Goal: Task Accomplishment & Management: Use online tool/utility

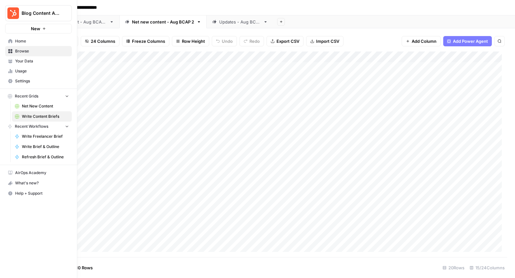
click at [26, 109] on link "Net New Content" at bounding box center [42, 106] width 60 height 10
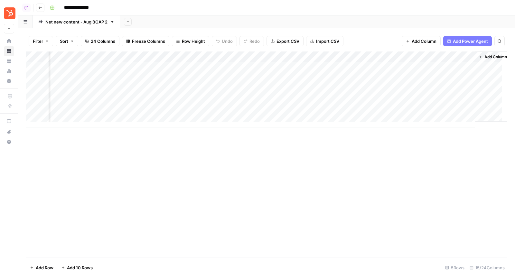
scroll to position [0, 597]
click at [257, 57] on div "Add Column" at bounding box center [266, 89] width 481 height 76
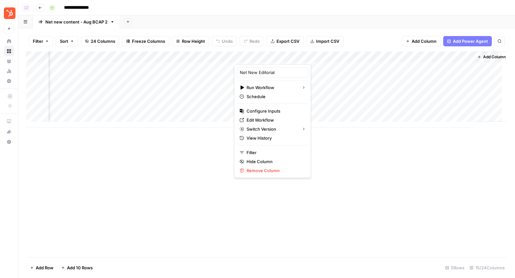
click at [333, 17] on div "Add Sheet" at bounding box center [317, 21] width 395 height 13
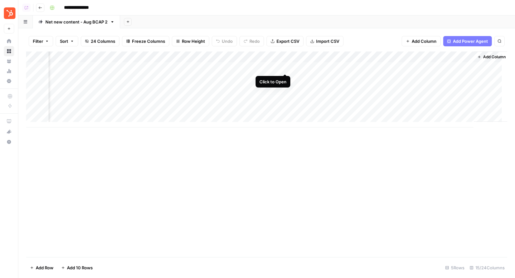
click at [285, 68] on div "Add Column" at bounding box center [266, 89] width 481 height 76
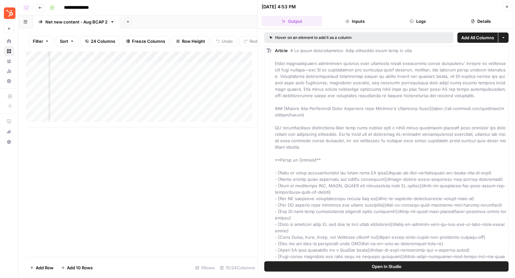
click at [341, 250] on button "Open In Studio" at bounding box center [386, 266] width 244 height 10
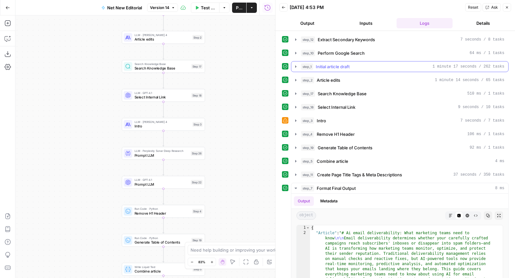
click at [308, 63] on span "step_1" at bounding box center [307, 66] width 12 height 6
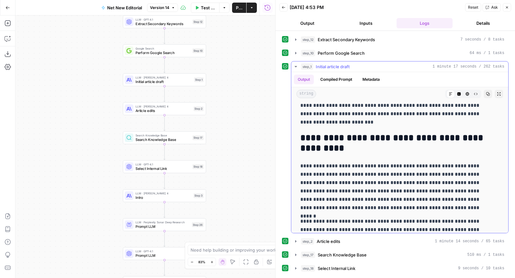
scroll to position [159, 0]
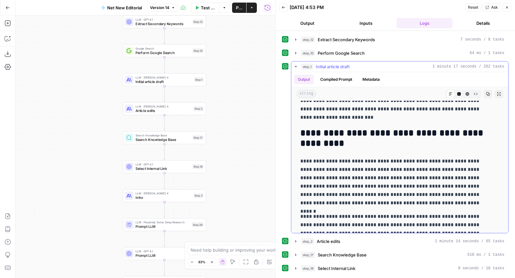
click at [339, 79] on button "Compiled Prompt" at bounding box center [336, 80] width 40 height 10
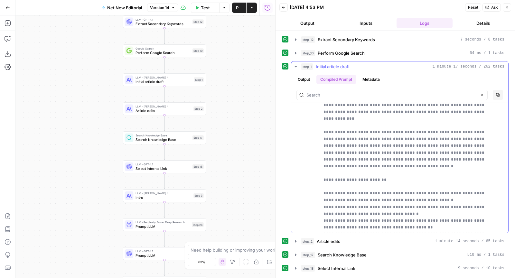
scroll to position [0, 0]
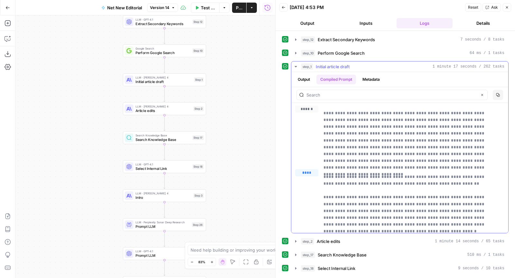
click at [493, 90] on button "Copy" at bounding box center [498, 95] width 10 height 10
click at [311, 182] on span "****" at bounding box center [309, 181] width 8 height 5
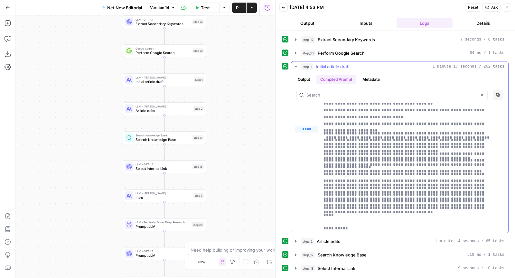
scroll to position [4530, 0]
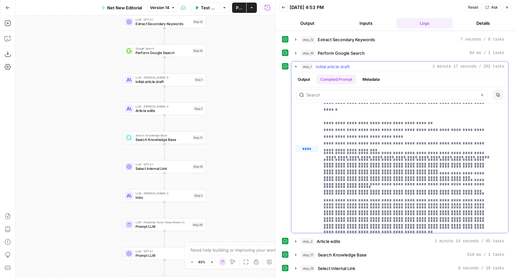
click at [305, 155] on span "****" at bounding box center [309, 157] width 8 height 5
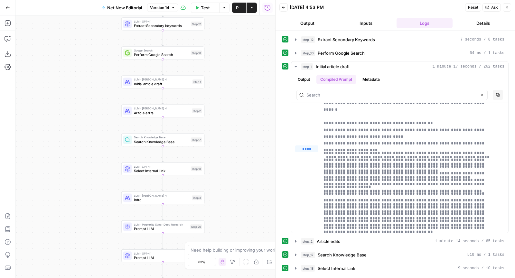
click at [183, 85] on span "Initial article draft" at bounding box center [162, 83] width 56 height 5
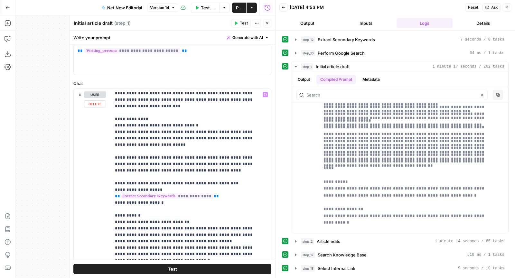
scroll to position [771, 0]
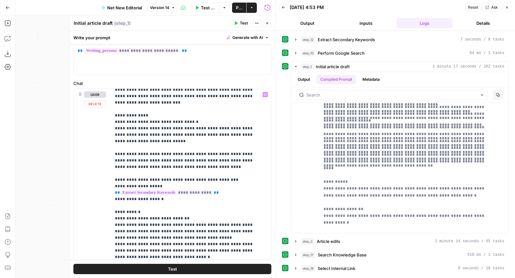
click at [197, 190] on span "**********" at bounding box center [166, 192] width 93 height 5
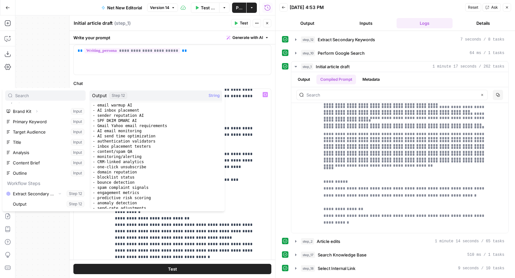
scroll to position [0, 0]
click at [257, 145] on div "**********" at bounding box center [188, 220] width 155 height 262
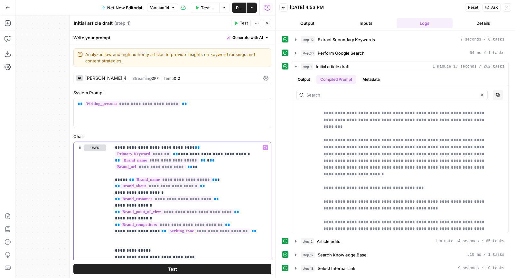
scroll to position [1, 0]
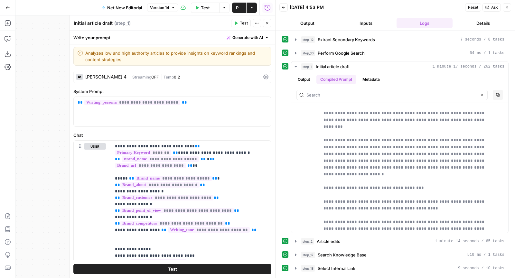
click at [262, 73] on div "Claude Sonnet 4 | Streaming OFF | Temp 0.2" at bounding box center [172, 77] width 198 height 12
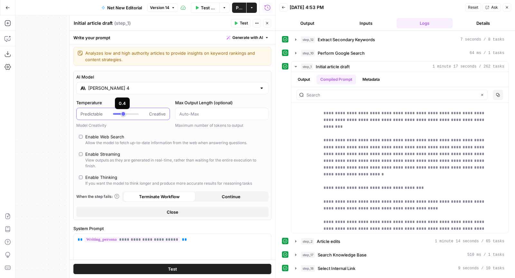
type input "***"
drag, startPoint x: 117, startPoint y: 114, endPoint x: 125, endPoint y: 114, distance: 8.0
click at [125, 114] on div at bounding box center [126, 114] width 26 height 2
click at [174, 209] on span "Close" at bounding box center [173, 212] width 12 height 6
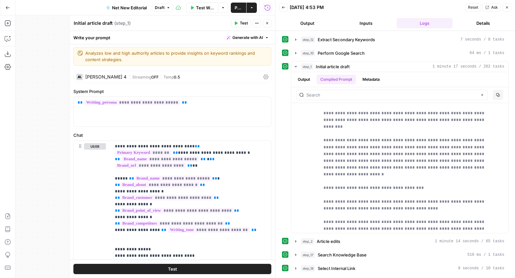
click at [240, 19] on button "Test" at bounding box center [241, 23] width 20 height 8
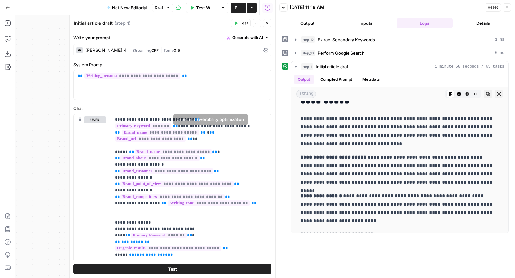
scroll to position [32, 0]
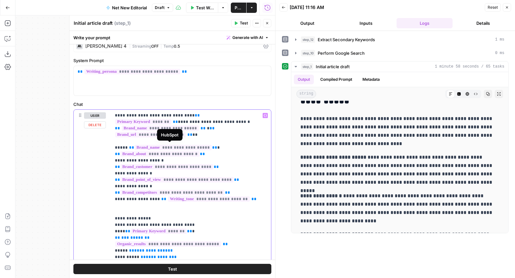
click at [183, 145] on span "**********" at bounding box center [173, 147] width 77 height 5
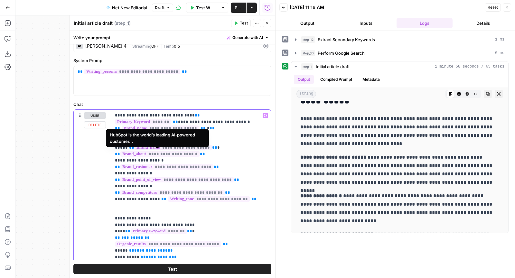
click at [189, 154] on span "**********" at bounding box center [159, 153] width 79 height 5
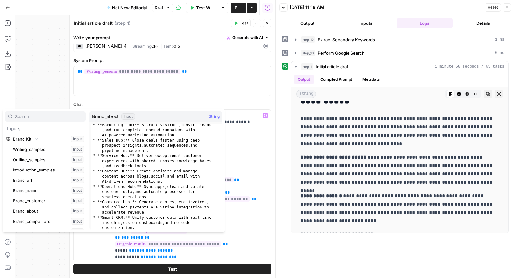
scroll to position [182, 0]
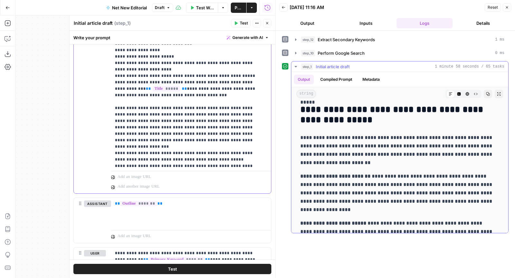
scroll to position [2003, 0]
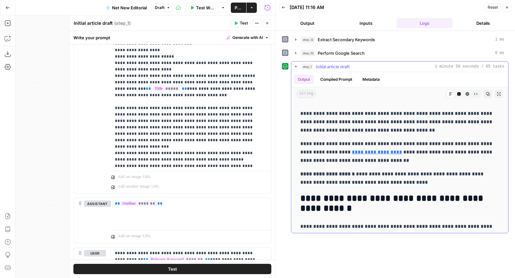
click at [338, 81] on button "Compiled Prompt" at bounding box center [336, 80] width 40 height 10
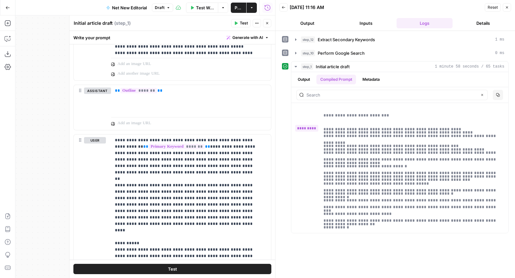
scroll to position [368, 0]
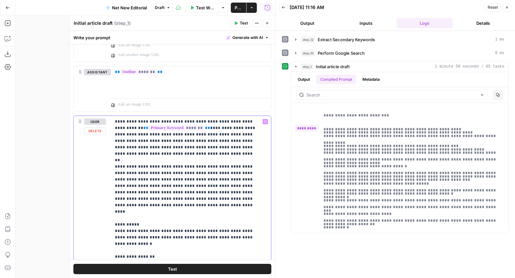
click at [202, 126] on p "**********" at bounding box center [186, 282] width 142 height 328
click at [220, 126] on p "**********" at bounding box center [186, 282] width 142 height 328
click at [210, 139] on p "**********" at bounding box center [186, 282] width 142 height 328
click at [165, 150] on p "**********" at bounding box center [186, 282] width 142 height 328
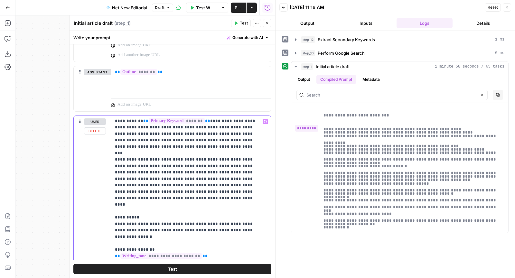
scroll to position [8, 0]
click at [157, 187] on p "**********" at bounding box center [186, 275] width 142 height 328
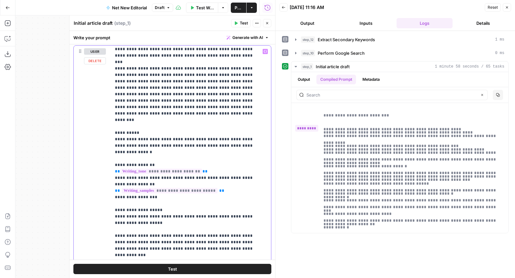
scroll to position [30, 0]
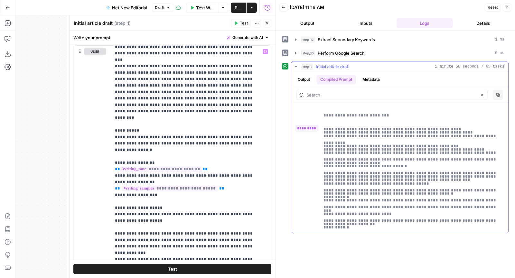
click at [305, 78] on button "Output" at bounding box center [304, 80] width 20 height 10
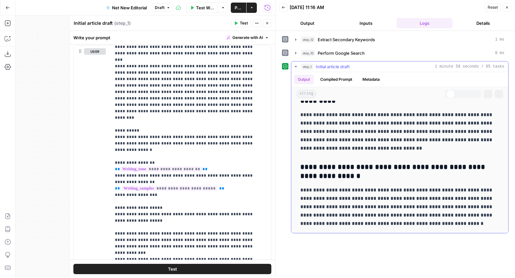
scroll to position [0, 0]
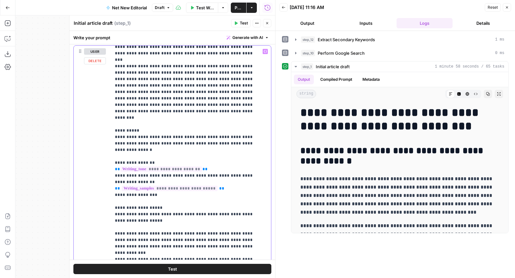
click at [142, 166] on span "**********" at bounding box center [161, 168] width 82 height 5
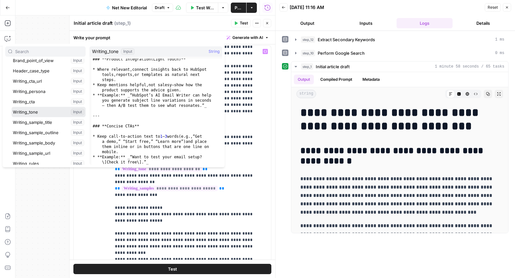
scroll to position [815, 0]
click at [152, 212] on p "**********" at bounding box center [186, 182] width 142 height 328
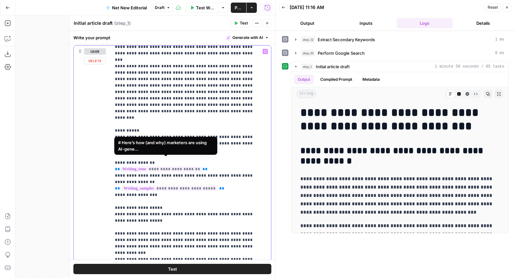
click at [154, 186] on span "**********" at bounding box center [170, 188] width 96 height 5
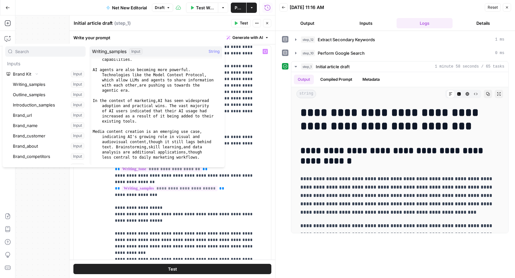
scroll to position [130, 0]
click at [143, 196] on p "**********" at bounding box center [186, 182] width 142 height 328
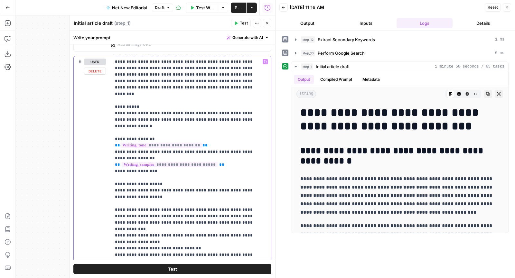
scroll to position [69, 0]
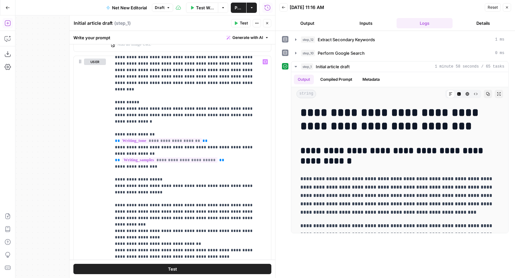
click at [49, 11] on div "Go Back Net New Editorial Draft Test Workflow Options Publish Actions Run Histo…" at bounding box center [137, 7] width 275 height 15
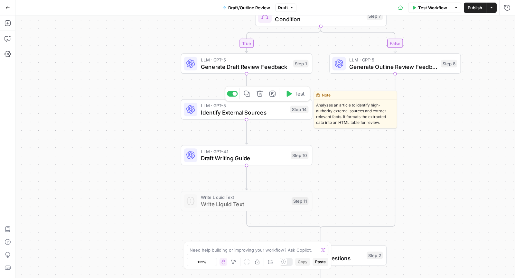
click at [209, 113] on span "Identify External Sources" at bounding box center [244, 112] width 86 height 8
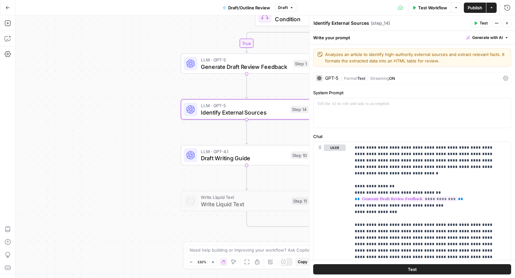
click at [429, 74] on div "GPT-5 | Format Text | Streaming ON" at bounding box center [412, 78] width 198 height 12
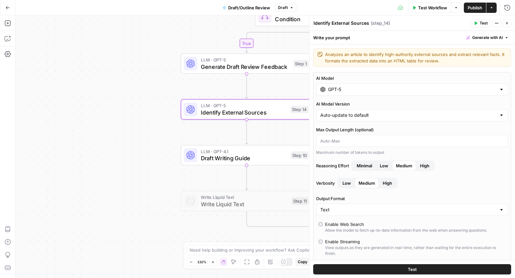
click at [379, 83] on div "GPT-5" at bounding box center [412, 89] width 192 height 12
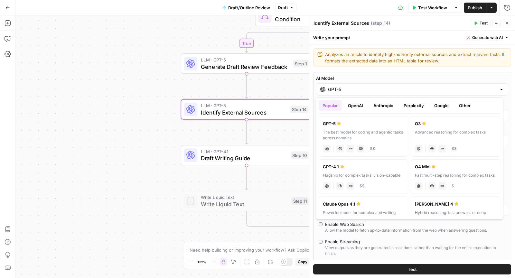
click at [377, 100] on button "Anthropic" at bounding box center [383, 105] width 28 height 10
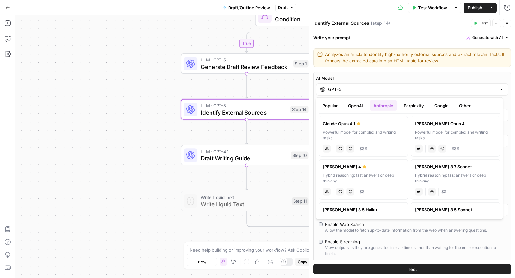
click at [389, 131] on div "Powerful model for complex and writing tasks" at bounding box center [363, 135] width 81 height 12
type input "Claude Opus 4.1"
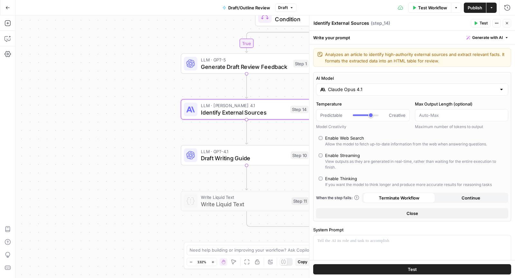
click at [367, 212] on button "Close" at bounding box center [412, 213] width 192 height 10
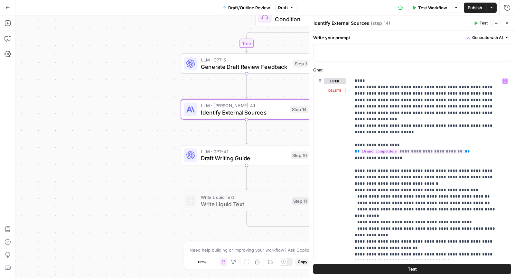
scroll to position [177, 0]
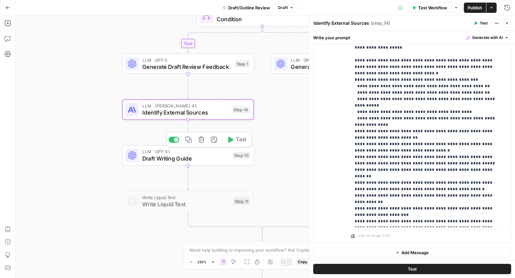
click at [151, 159] on span "Draft Writing Guide" at bounding box center [185, 158] width 87 height 8
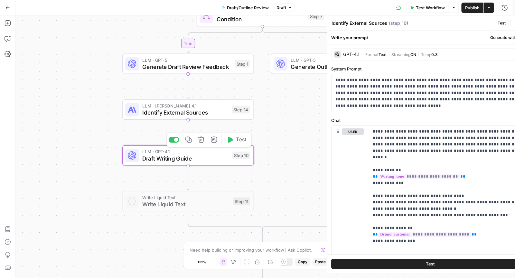
type textarea "Draft Writing Guide"
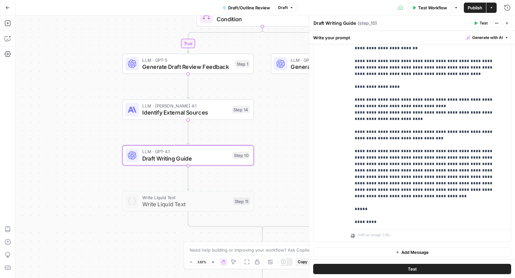
scroll to position [1223, 0]
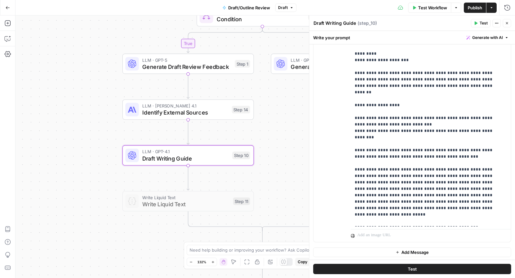
click at [506, 24] on icon "button" at bounding box center [507, 23] width 4 height 4
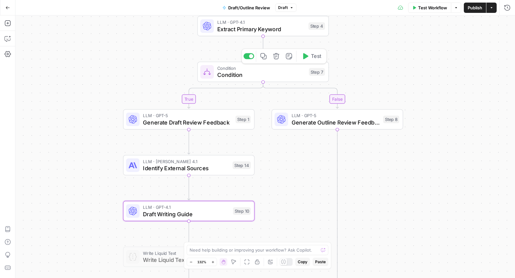
click at [309, 56] on button "Test" at bounding box center [311, 56] width 26 height 11
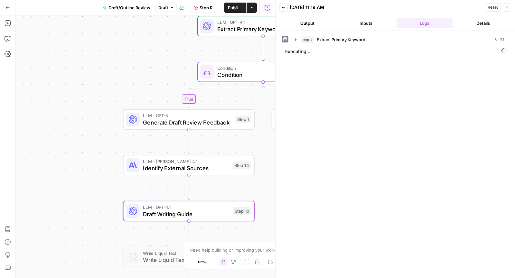
click at [365, 26] on button "Inputs" at bounding box center [366, 23] width 56 height 10
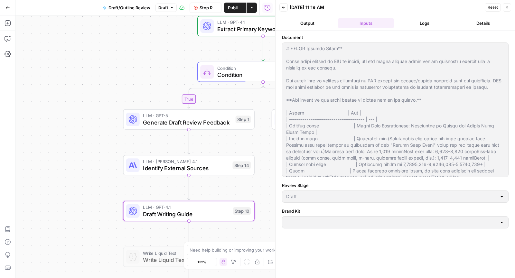
type input "Wiz"
click at [412, 22] on button "Logs" at bounding box center [424, 23] width 56 height 10
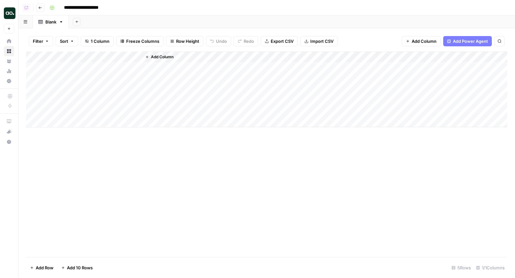
click at [91, 57] on div "Add Column" at bounding box center [266, 89] width 481 height 76
click at [91, 57] on div at bounding box center [95, 57] width 93 height 13
click at [79, 77] on div "Title" at bounding box center [86, 72] width 71 height 10
click at [79, 77] on div "Add Column" at bounding box center [266, 89] width 481 height 76
click at [71, 54] on div "Add Column" at bounding box center [266, 89] width 481 height 76
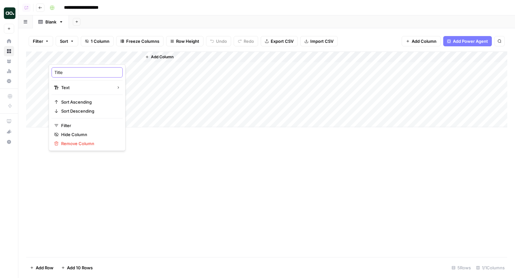
click at [66, 73] on input "Title" at bounding box center [86, 72] width 65 height 6
type input "Keyword"
click at [158, 54] on span "Add Column" at bounding box center [162, 57] width 23 height 6
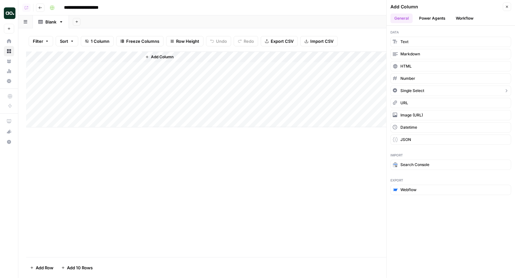
click at [411, 88] on span "Single Select" at bounding box center [412, 91] width 24 height 6
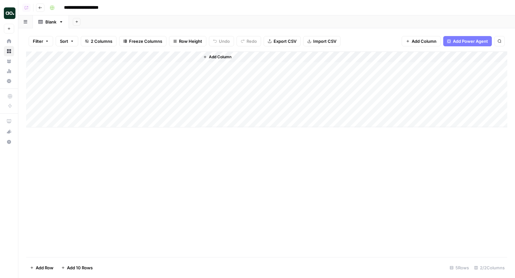
click at [178, 54] on div "Add Column" at bounding box center [266, 89] width 481 height 76
click at [174, 68] on div "New Column" at bounding box center [186, 72] width 84 height 10
click at [174, 68] on div "Add Column" at bounding box center [266, 89] width 481 height 76
click at [166, 58] on div "Add Column" at bounding box center [266, 89] width 481 height 76
click at [166, 72] on input "New Column" at bounding box center [186, 72] width 78 height 6
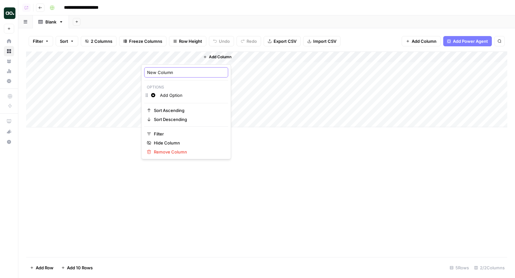
click at [166, 72] on input "New Column" at bounding box center [186, 72] width 78 height 6
type input "Market"
click at [218, 53] on button "Add Column" at bounding box center [216, 57] width 33 height 8
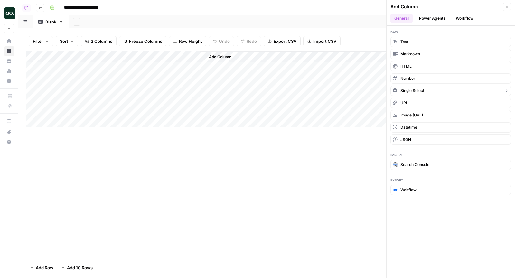
click at [413, 90] on span "Single Select" at bounding box center [412, 91] width 24 height 6
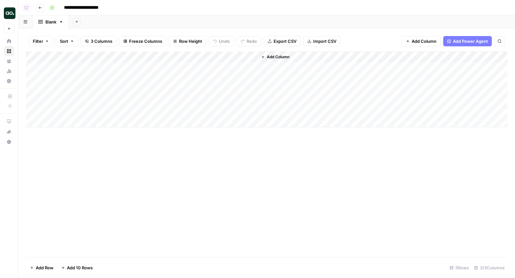
click at [229, 56] on div "Add Column" at bounding box center [266, 89] width 481 height 76
click at [229, 74] on input "New Column" at bounding box center [244, 72] width 78 height 6
type input "Segment"
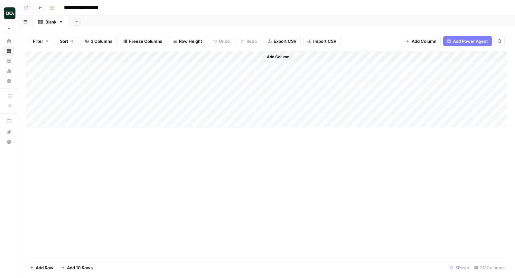
click at [270, 12] on div "**********" at bounding box center [277, 8] width 461 height 10
click at [232, 60] on div "Add Column" at bounding box center [266, 89] width 481 height 76
click at [229, 70] on input "New Column" at bounding box center [244, 72] width 78 height 6
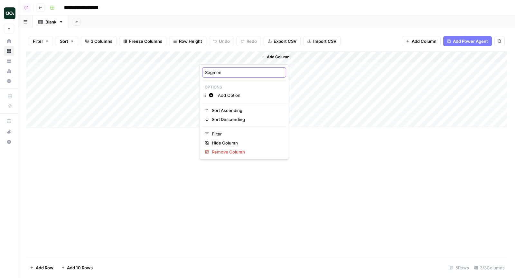
type input "Segment"
click at [284, 167] on div "Add Column" at bounding box center [266, 154] width 481 height 206
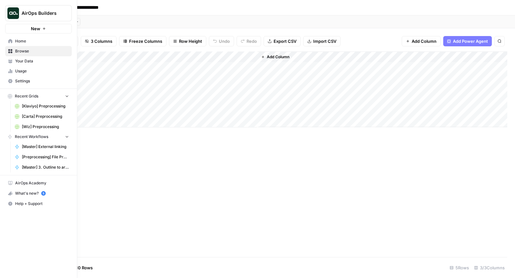
click at [31, 51] on span "Browse" at bounding box center [42, 51] width 54 height 6
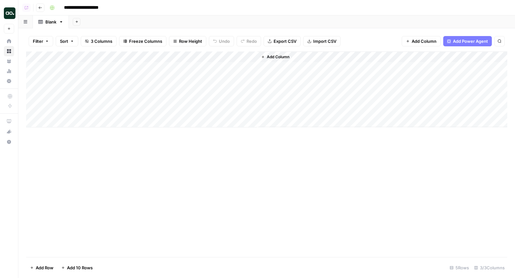
click at [275, 56] on span "Add Column" at bounding box center [278, 57] width 23 height 6
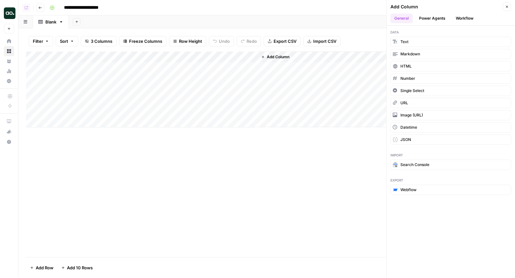
click at [462, 17] on button "Workflow" at bounding box center [464, 19] width 25 height 10
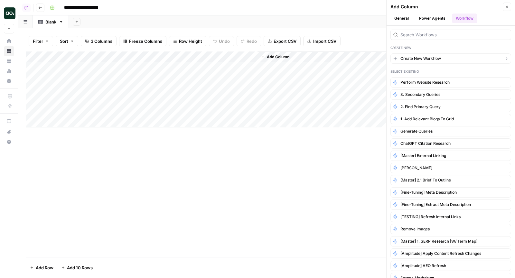
click at [427, 59] on span "Create New Workflow" at bounding box center [420, 59] width 41 height 6
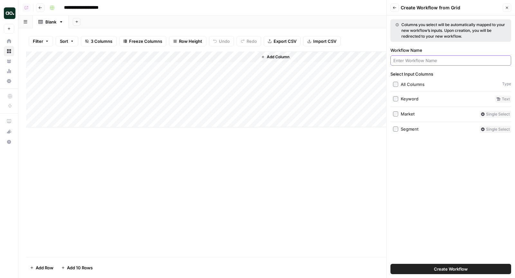
click at [411, 60] on input "Workflow Name" at bounding box center [450, 60] width 115 height 6
type input "SERP Research"
click at [466, 272] on span "Create Workflow" at bounding box center [451, 269] width 34 height 6
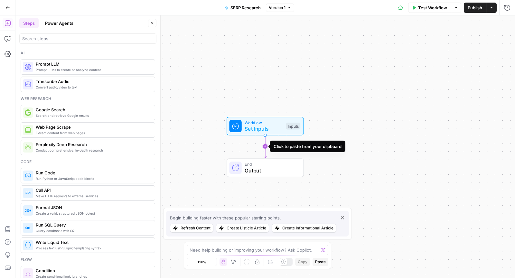
click at [264, 146] on icon "Edge from start to end" at bounding box center [265, 146] width 2 height 23
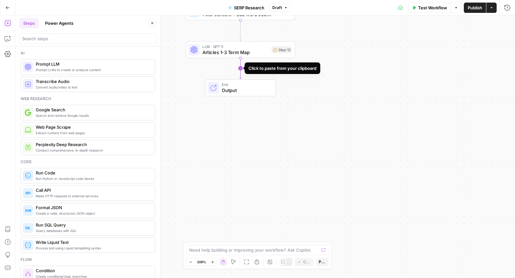
click at [239, 70] on icon "Edge from step_13 to end" at bounding box center [240, 68] width 2 height 21
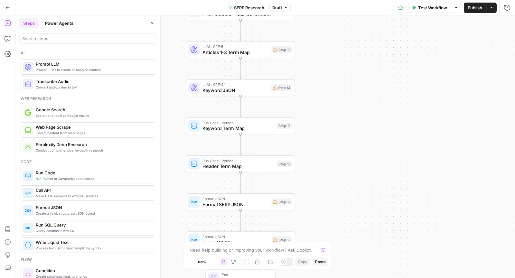
click at [468, 8] on span "Publish" at bounding box center [475, 8] width 14 height 6
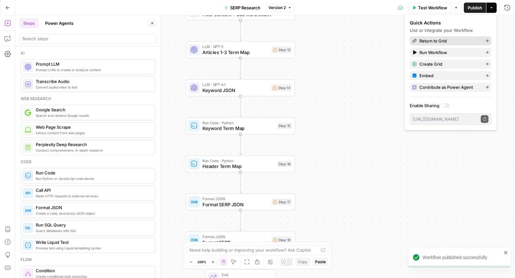
click at [444, 40] on span "Return to Grid" at bounding box center [449, 41] width 61 height 6
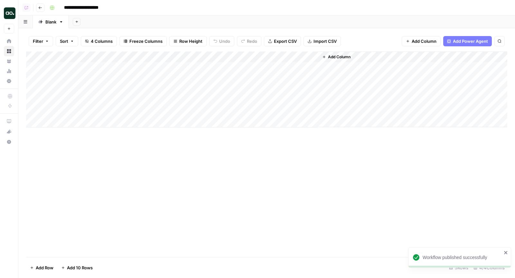
click at [331, 57] on span "Add Column" at bounding box center [339, 57] width 23 height 6
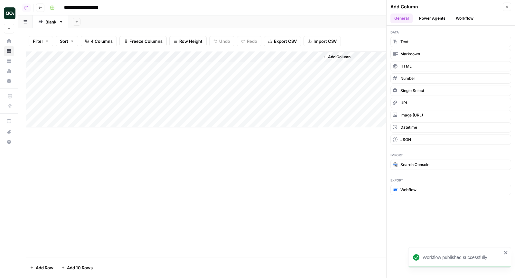
click at [462, 19] on button "Workflow" at bounding box center [464, 19] width 25 height 10
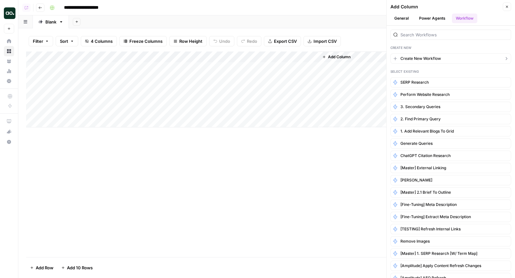
click at [417, 58] on span "Create New Workflow" at bounding box center [420, 59] width 41 height 6
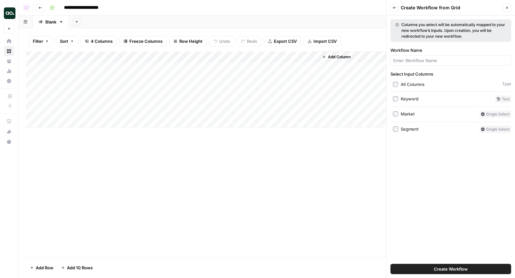
click at [399, 80] on div "Select Input Columns All Columns Type Keyword Text Market Single Select Segment…" at bounding box center [450, 102] width 121 height 62
click at [398, 81] on label "All Columns" at bounding box center [446, 84] width 107 height 6
click at [410, 62] on input "Workflow Name" at bounding box center [450, 60] width 115 height 6
type input "Keyword to Brief"
click at [425, 268] on button "Create Workflow" at bounding box center [450, 269] width 121 height 10
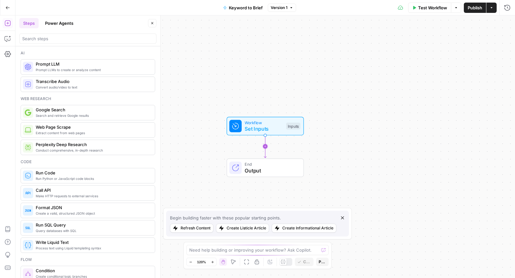
click at [264, 145] on icon "Edge from start to end" at bounding box center [265, 146] width 2 height 23
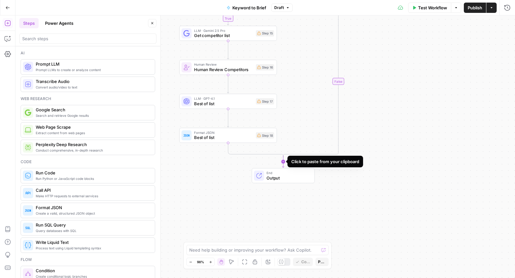
click at [284, 159] on icon "Edge from step_14-conditional-end to end" at bounding box center [283, 162] width 2 height 12
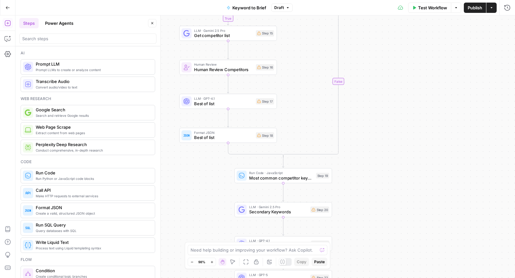
click at [473, 3] on button "Publish" at bounding box center [475, 8] width 22 height 10
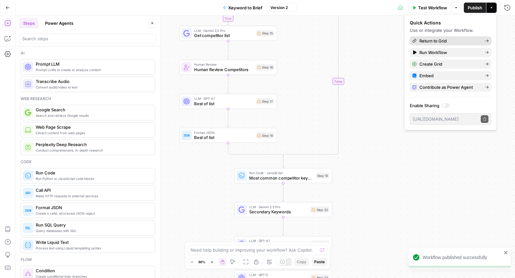
click at [453, 40] on span "Return to Grid" at bounding box center [449, 41] width 61 height 6
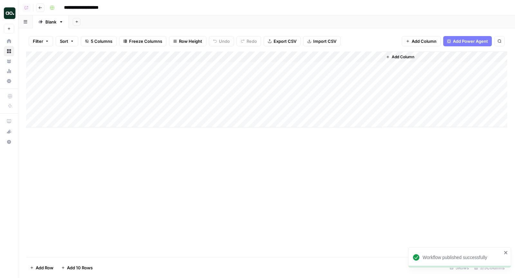
click at [410, 57] on span "Add Column" at bounding box center [403, 57] width 23 height 6
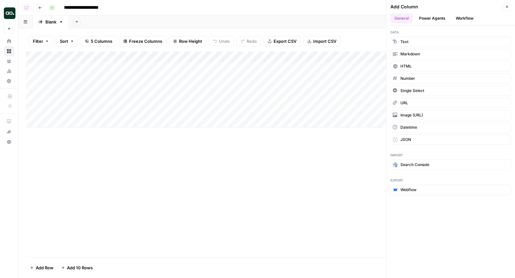
click at [462, 23] on button "Workflow" at bounding box center [464, 19] width 25 height 10
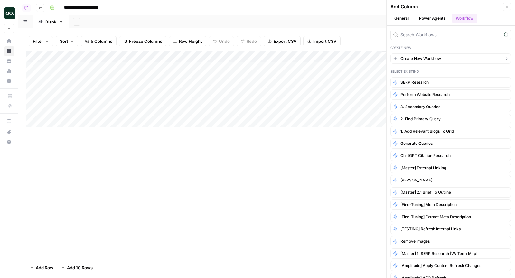
click at [425, 58] on span "Create New Workflow" at bounding box center [420, 59] width 41 height 6
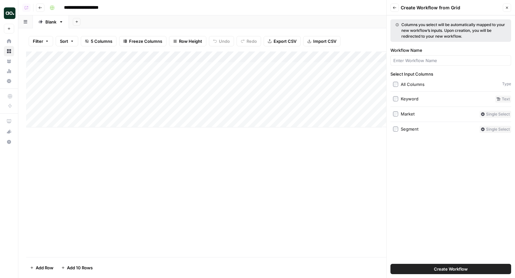
click at [434, 269] on span "Create Workflow" at bounding box center [451, 269] width 34 height 6
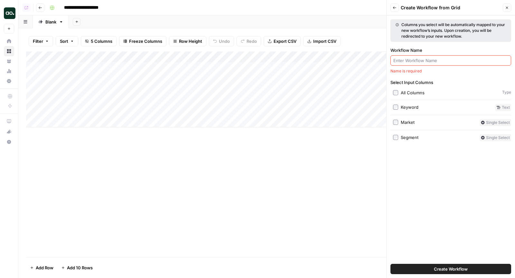
click at [434, 60] on input "Workflow Name" at bounding box center [450, 60] width 115 height 6
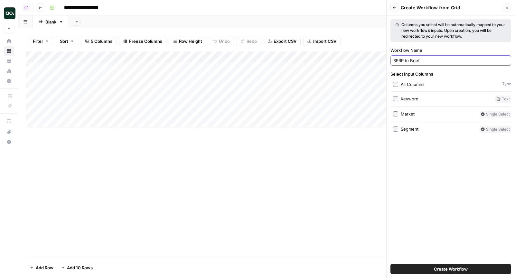
type input "SERP to Brief"
click at [432, 266] on button "Create Workflow" at bounding box center [450, 269] width 121 height 10
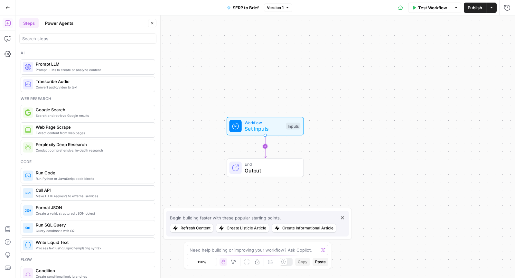
click at [266, 145] on icon "Edge from start to end" at bounding box center [265, 146] width 2 height 23
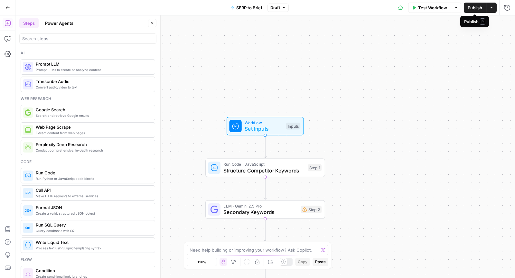
click at [469, 9] on span "Publish" at bounding box center [475, 8] width 14 height 6
click at [492, 10] on button "Actions" at bounding box center [491, 8] width 10 height 10
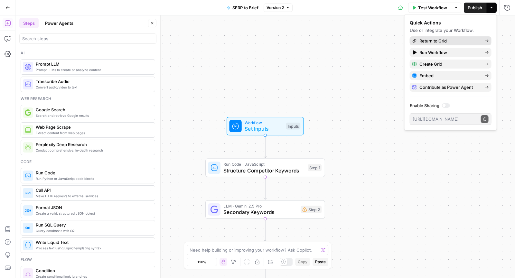
click at [426, 40] on span "Return to Grid" at bounding box center [449, 41] width 61 height 6
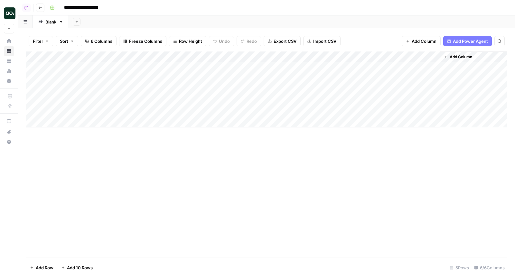
click at [461, 55] on span "Add Column" at bounding box center [461, 57] width 23 height 6
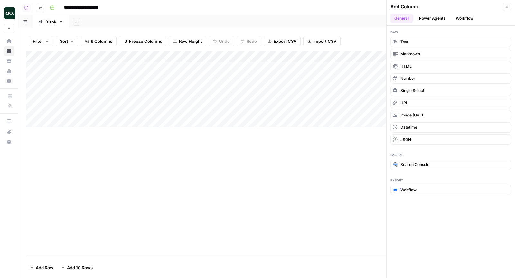
click at [460, 16] on button "Workflow" at bounding box center [464, 19] width 25 height 10
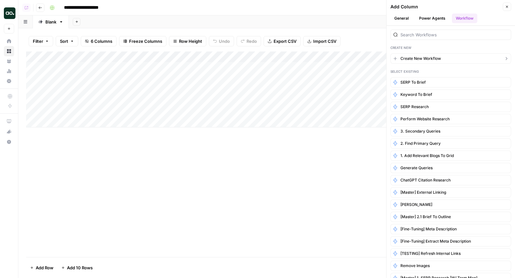
click at [411, 57] on span "Create New Workflow" at bounding box center [420, 59] width 41 height 6
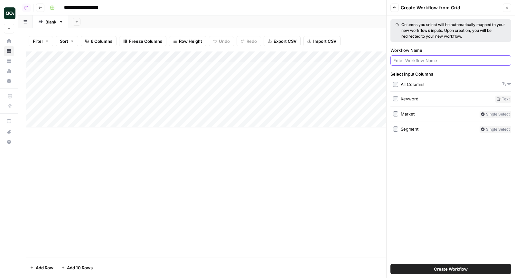
click at [415, 61] on input "Workflow Name" at bounding box center [450, 60] width 115 height 6
type input "Brief to Outline"
click at [425, 270] on button "Create Workflow" at bounding box center [450, 269] width 121 height 10
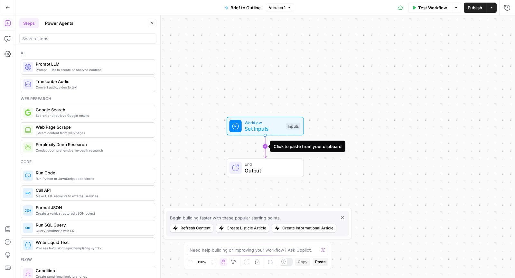
click at [265, 148] on icon "Edge from start to end" at bounding box center [265, 146] width 2 height 23
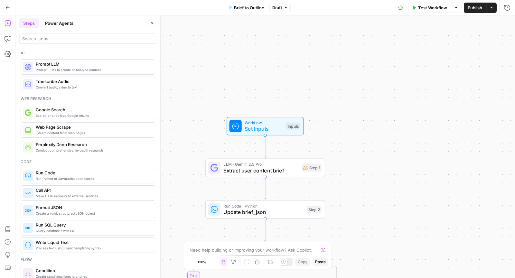
click at [474, 12] on button "Publish" at bounding box center [475, 8] width 22 height 10
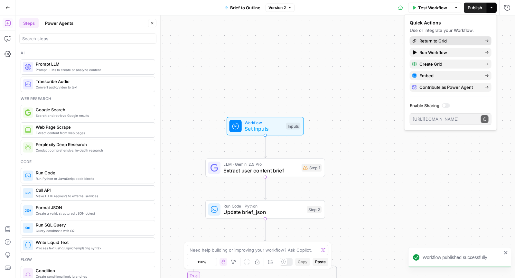
click at [458, 39] on span "Return to Grid" at bounding box center [449, 41] width 61 height 6
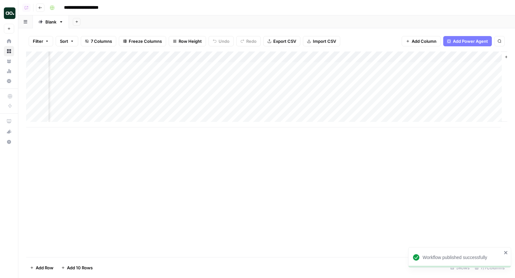
scroll to position [0, 34]
click at [481, 55] on span "Add Column" at bounding box center [492, 57] width 23 height 6
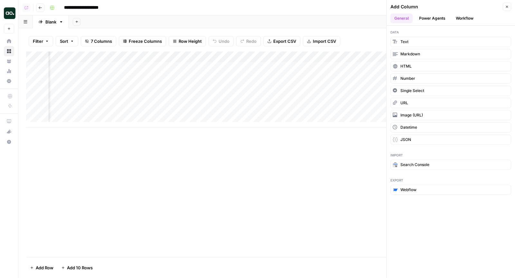
click at [462, 16] on button "Workflow" at bounding box center [464, 19] width 25 height 10
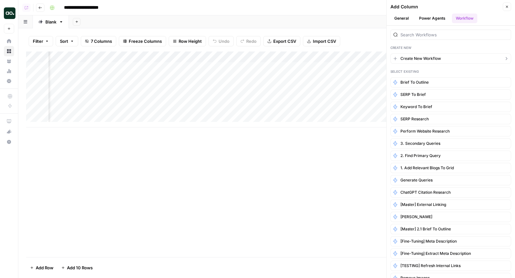
click at [432, 58] on span "Create New Workflow" at bounding box center [420, 59] width 41 height 6
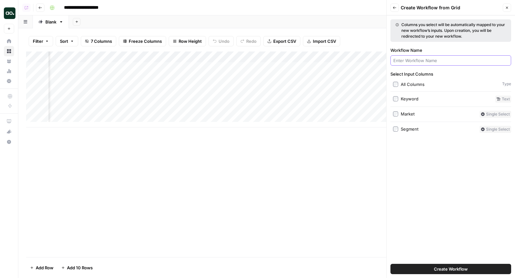
click at [422, 60] on input "Workflow Name" at bounding box center [450, 60] width 115 height 6
type input "Outline to Article"
click at [436, 270] on span "Create Workflow" at bounding box center [451, 269] width 34 height 6
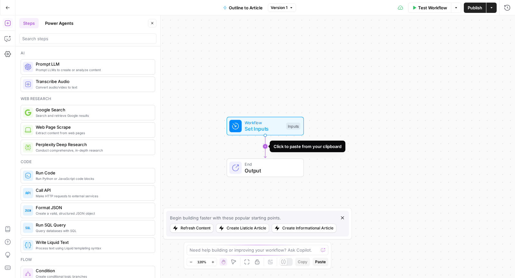
click at [264, 139] on icon "Edge from start to end" at bounding box center [265, 146] width 2 height 23
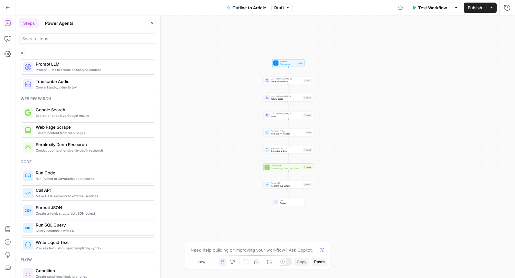
click at [153, 21] on icon "button" at bounding box center [152, 23] width 4 height 4
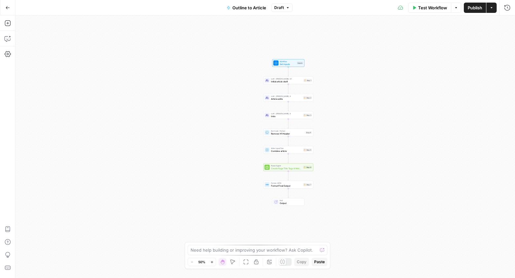
click at [471, 10] on span "Publish" at bounding box center [475, 8] width 14 height 6
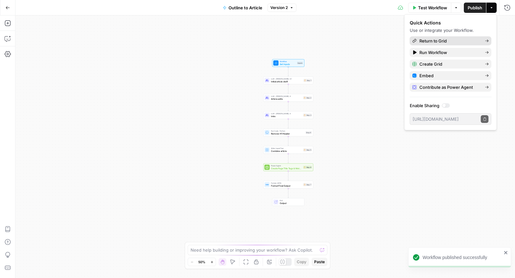
click at [450, 43] on span "Return to Grid" at bounding box center [449, 41] width 61 height 6
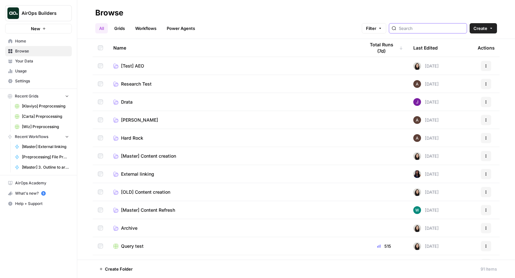
click at [445, 29] on input "search" at bounding box center [431, 28] width 65 height 6
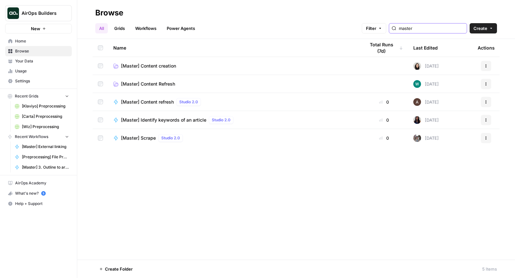
type input "master"
click at [190, 65] on link "[Master] Content creation" at bounding box center [233, 66] width 241 height 6
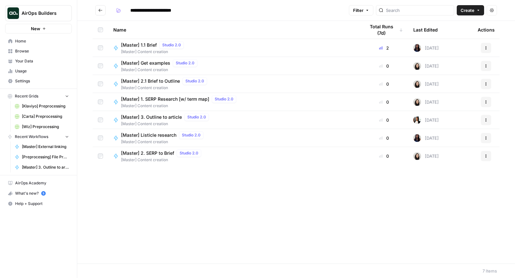
click at [148, 44] on span "[Master] 1.1 Brief" at bounding box center [139, 45] width 36 height 6
click at [163, 80] on span "[Master] 2.1 Brief to Outline" at bounding box center [150, 81] width 59 height 6
click at [157, 98] on span "[Master] 1. SERP Research [w/ term map]" at bounding box center [165, 99] width 88 height 6
click at [154, 117] on span "[Master] 3. Outline to article" at bounding box center [151, 117] width 61 height 6
click at [154, 153] on span "[Master] 2. SERP to Brief" at bounding box center [147, 153] width 53 height 6
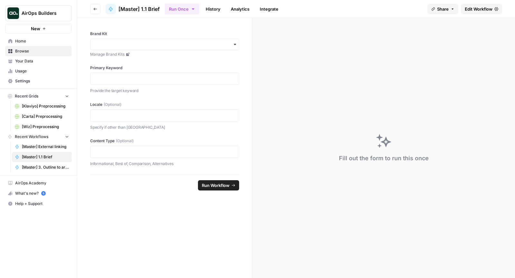
click at [482, 9] on span "Edit Workflow" at bounding box center [479, 9] width 28 height 6
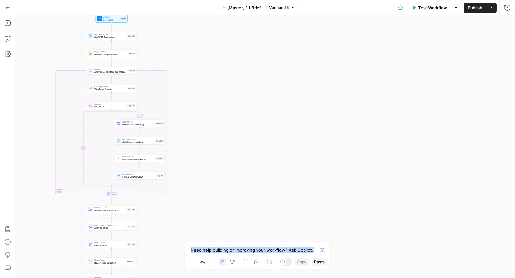
click at [231, 261] on icon "button" at bounding box center [232, 261] width 5 height 5
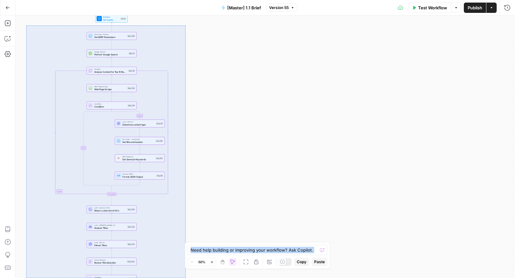
drag, startPoint x: 26, startPoint y: 25, endPoint x: 185, endPoint y: 278, distance: 298.9
click at [185, 278] on div "false true true false Workflow Set Inputs Inputs Run Code · Python Get SERP Par…" at bounding box center [264, 146] width 499 height 263
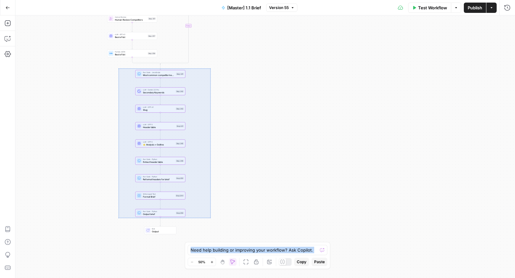
drag, startPoint x: 132, startPoint y: 68, endPoint x: 210, endPoint y: 218, distance: 169.1
click at [210, 218] on div "false true true false Workflow Set Inputs Inputs Run Code · Python Get SERP Par…" at bounding box center [264, 146] width 499 height 263
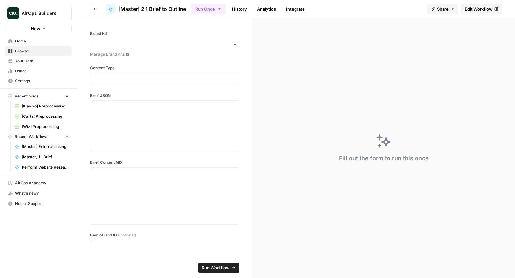
click at [480, 9] on span "Edit Workflow" at bounding box center [479, 9] width 28 height 6
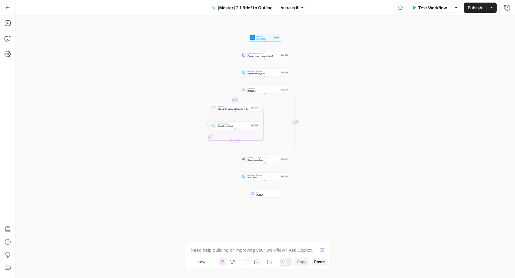
click at [232, 264] on icon "button" at bounding box center [232, 261] width 5 height 5
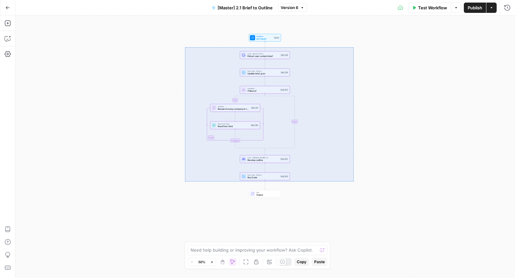
drag, startPoint x: 185, startPoint y: 47, endPoint x: 353, endPoint y: 181, distance: 215.1
click at [353, 181] on div "true false Workflow Set Inputs Inputs LLM · Gemini 2.5 Pro Extract user content…" at bounding box center [264, 146] width 499 height 263
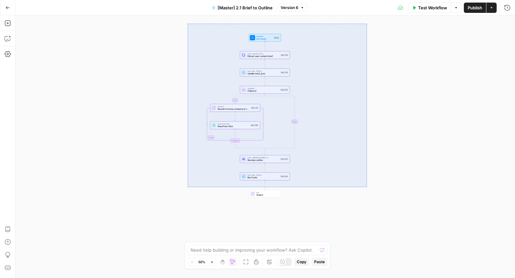
drag, startPoint x: 187, startPoint y: 23, endPoint x: 367, endPoint y: 187, distance: 242.8
click at [367, 187] on div "true false Workflow Set Inputs Inputs LLM · Gemini 2.5 Pro Extract user content…" at bounding box center [264, 146] width 499 height 263
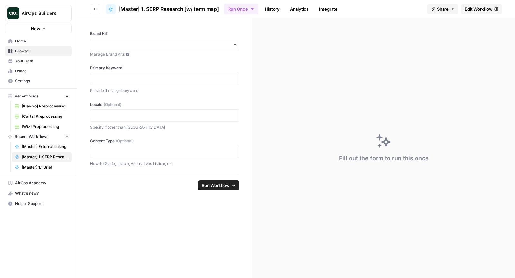
click at [483, 12] on link "Edit Workflow" at bounding box center [481, 9] width 41 height 10
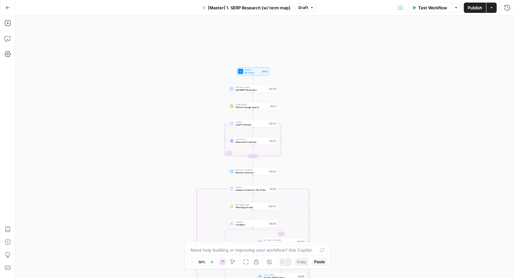
click at [232, 262] on icon "button" at bounding box center [232, 261] width 5 height 5
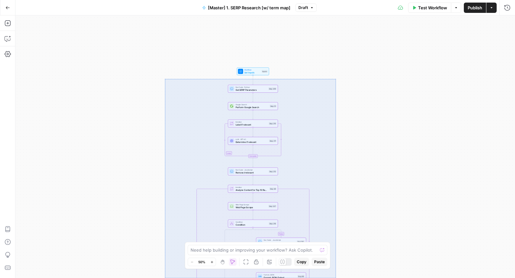
drag, startPoint x: 165, startPoint y: 79, endPoint x: 336, endPoint y: 278, distance: 262.5
click at [336, 278] on div "false true Workflow Set Inputs Inputs Run Code · Python Get SERP Parameters Ste…" at bounding box center [264, 146] width 499 height 263
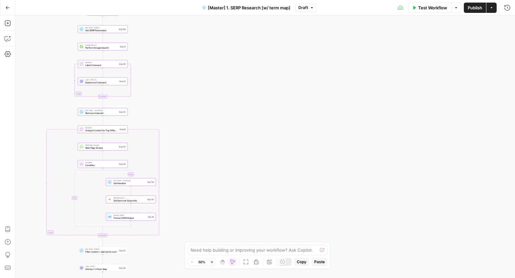
click at [253, 135] on div "false true Workflow Set Inputs Inputs Run Code · Python Get SERP Parameters Ste…" at bounding box center [264, 146] width 499 height 263
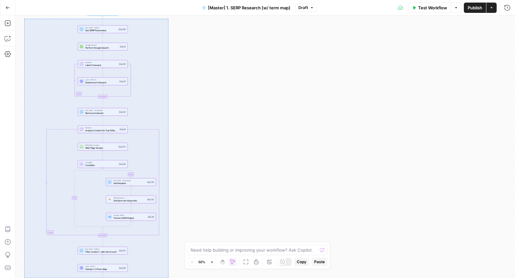
drag, startPoint x: 24, startPoint y: 19, endPoint x: 168, endPoint y: 278, distance: 296.8
click at [168, 278] on div "false true Workflow Set Inputs Inputs Run Code · Python Get SERP Parameters Ste…" at bounding box center [264, 146] width 499 height 263
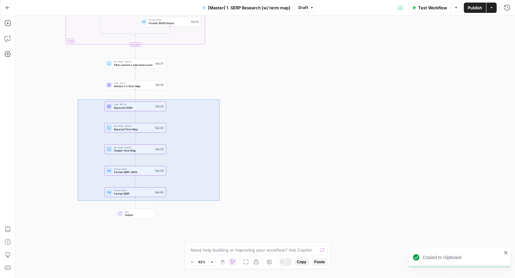
drag, startPoint x: 78, startPoint y: 99, endPoint x: 219, endPoint y: 201, distance: 174.3
click at [219, 201] on div "false true Workflow Set Inputs Inputs Run Code · Python Get SERP Parameters Ste…" at bounding box center [264, 146] width 499 height 263
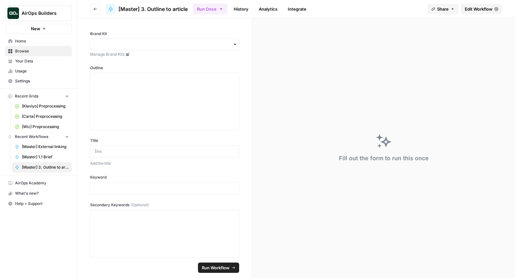
click at [480, 13] on link "Edit Workflow" at bounding box center [481, 9] width 41 height 10
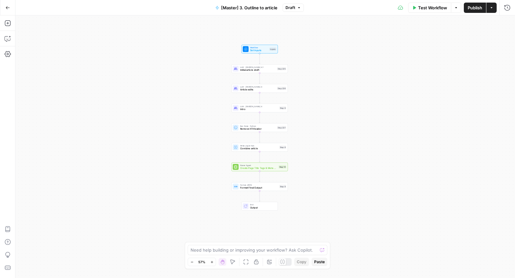
click at [233, 259] on icon "button" at bounding box center [232, 261] width 5 height 5
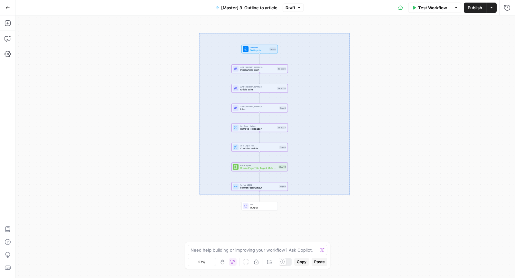
drag, startPoint x: 199, startPoint y: 33, endPoint x: 349, endPoint y: 195, distance: 221.1
click at [349, 195] on div "Workflow Set Inputs Inputs LLM · Claude Opus 4.1 Initial article draft Step 225…" at bounding box center [264, 146] width 499 height 263
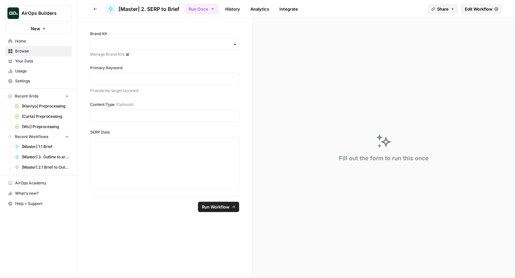
click at [482, 12] on span "Edit Workflow" at bounding box center [479, 9] width 28 height 6
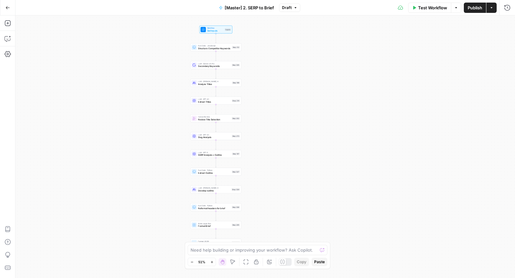
click at [236, 260] on button "Move" at bounding box center [233, 262] width 8 height 8
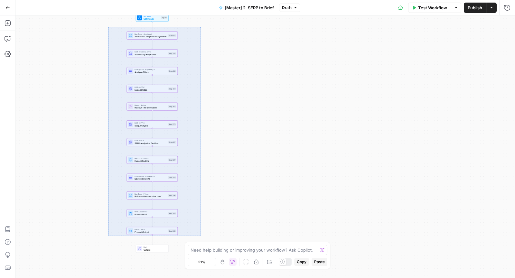
drag, startPoint x: 108, startPoint y: 27, endPoint x: 201, endPoint y: 236, distance: 229.1
click at [201, 236] on div "Workflow Set Inputs Inputs Run Code · JavaScript Structure Competitor Keywords …" at bounding box center [264, 146] width 499 height 263
